Goal: Navigation & Orientation: Find specific page/section

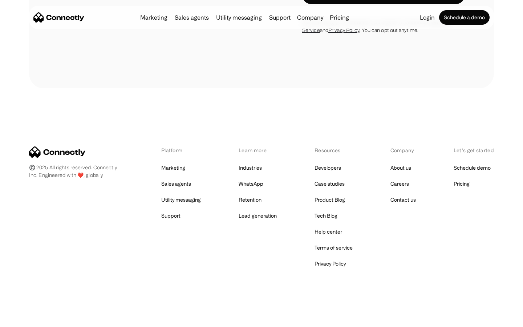
scroll to position [668, 0]
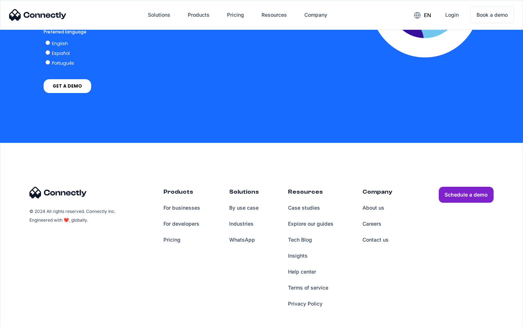
scroll to position [1587, 0]
